Goal: Information Seeking & Learning: Find specific fact

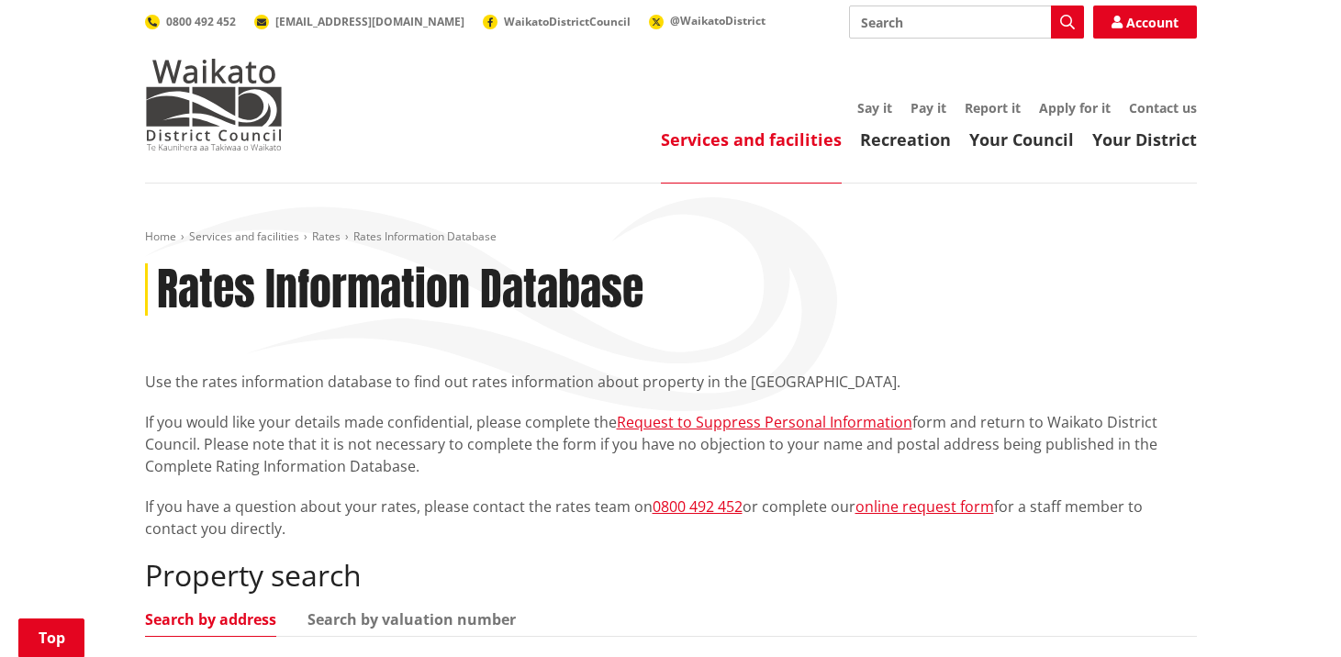
scroll to position [367, 0]
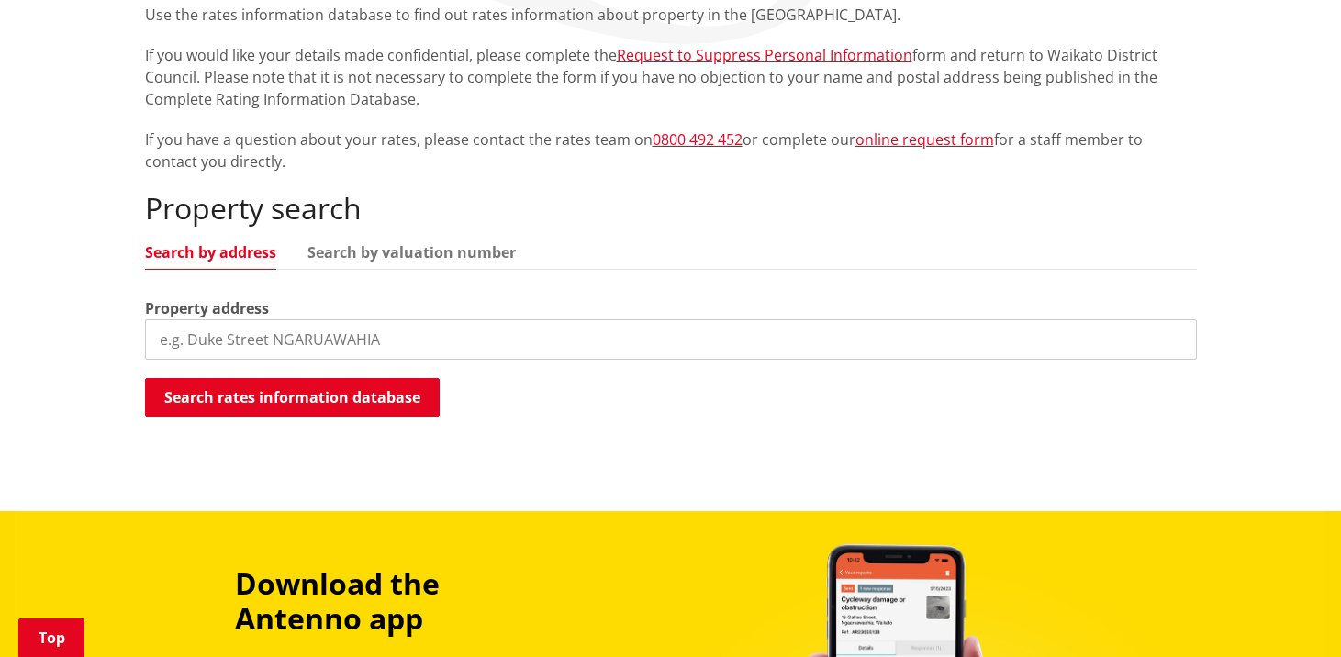
click at [249, 337] on input "search" at bounding box center [671, 339] width 1052 height 40
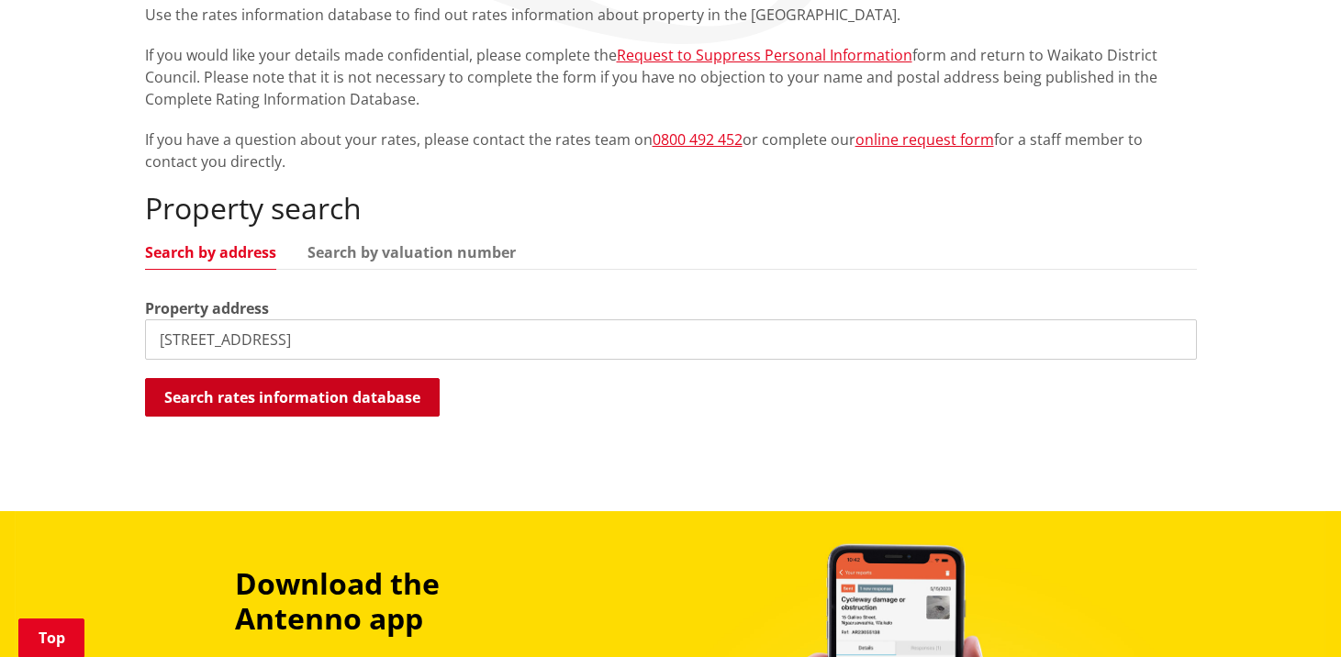
type input "[STREET_ADDRESS]"
click at [292, 399] on button "Search rates information database" at bounding box center [292, 397] width 295 height 39
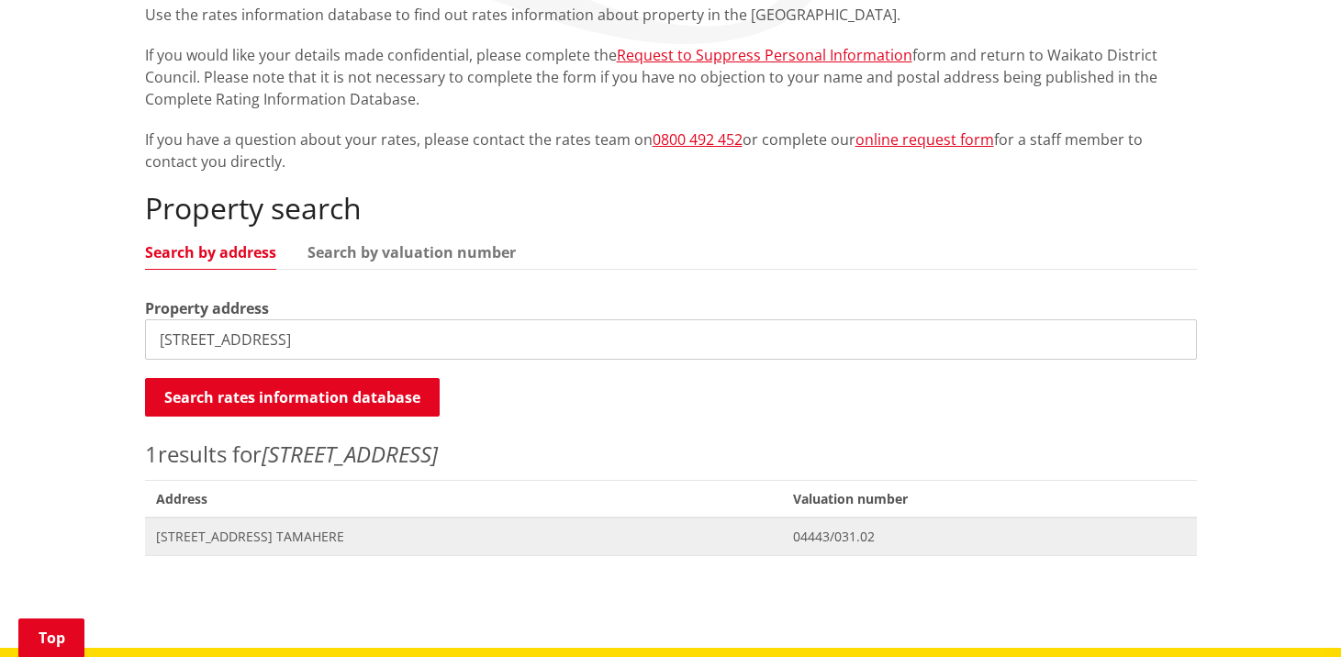
click at [262, 541] on span "[STREET_ADDRESS] TAMAHERE" at bounding box center [463, 537] width 615 height 18
